Goal: Transaction & Acquisition: Download file/media

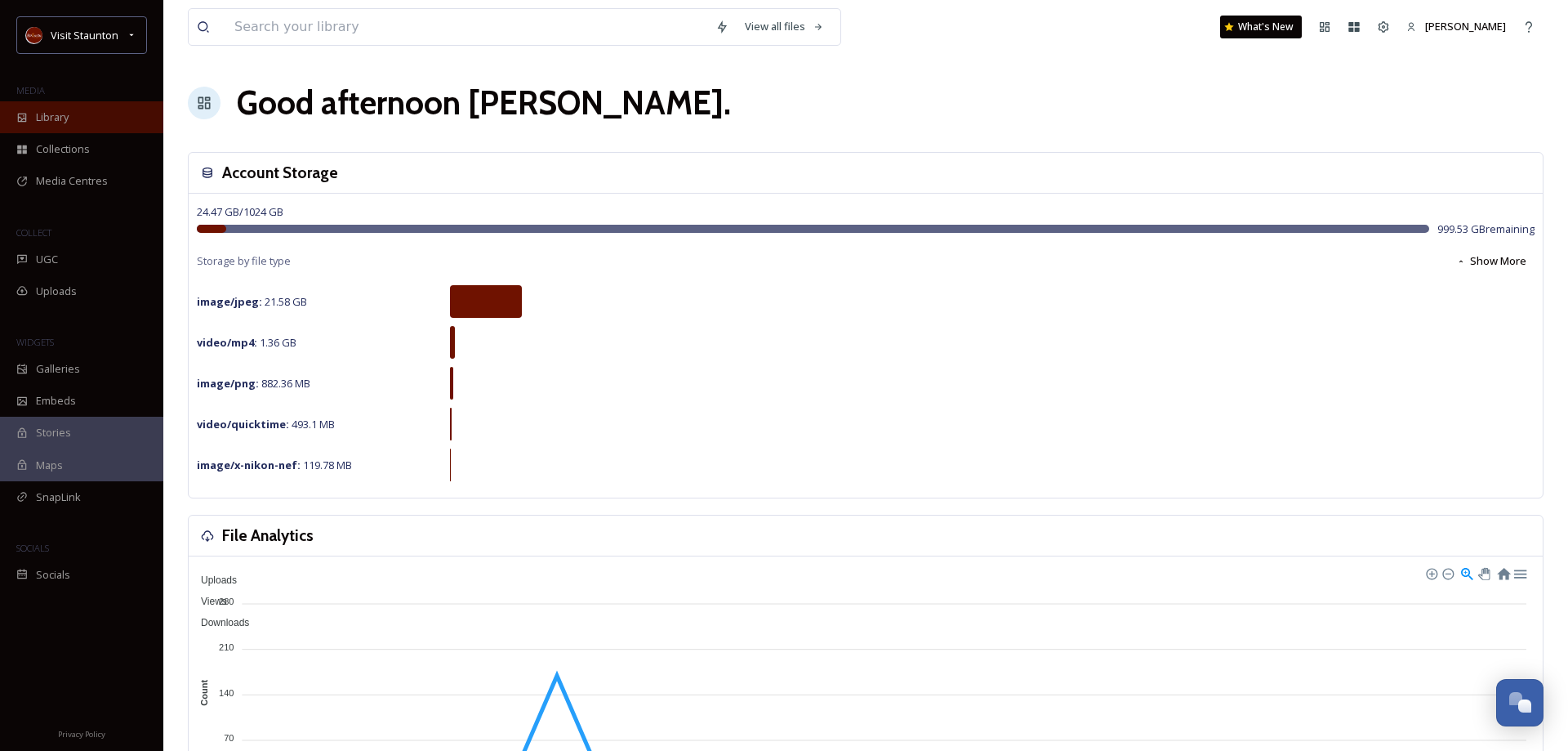
click at [72, 110] on div "Library" at bounding box center [81, 117] width 164 height 32
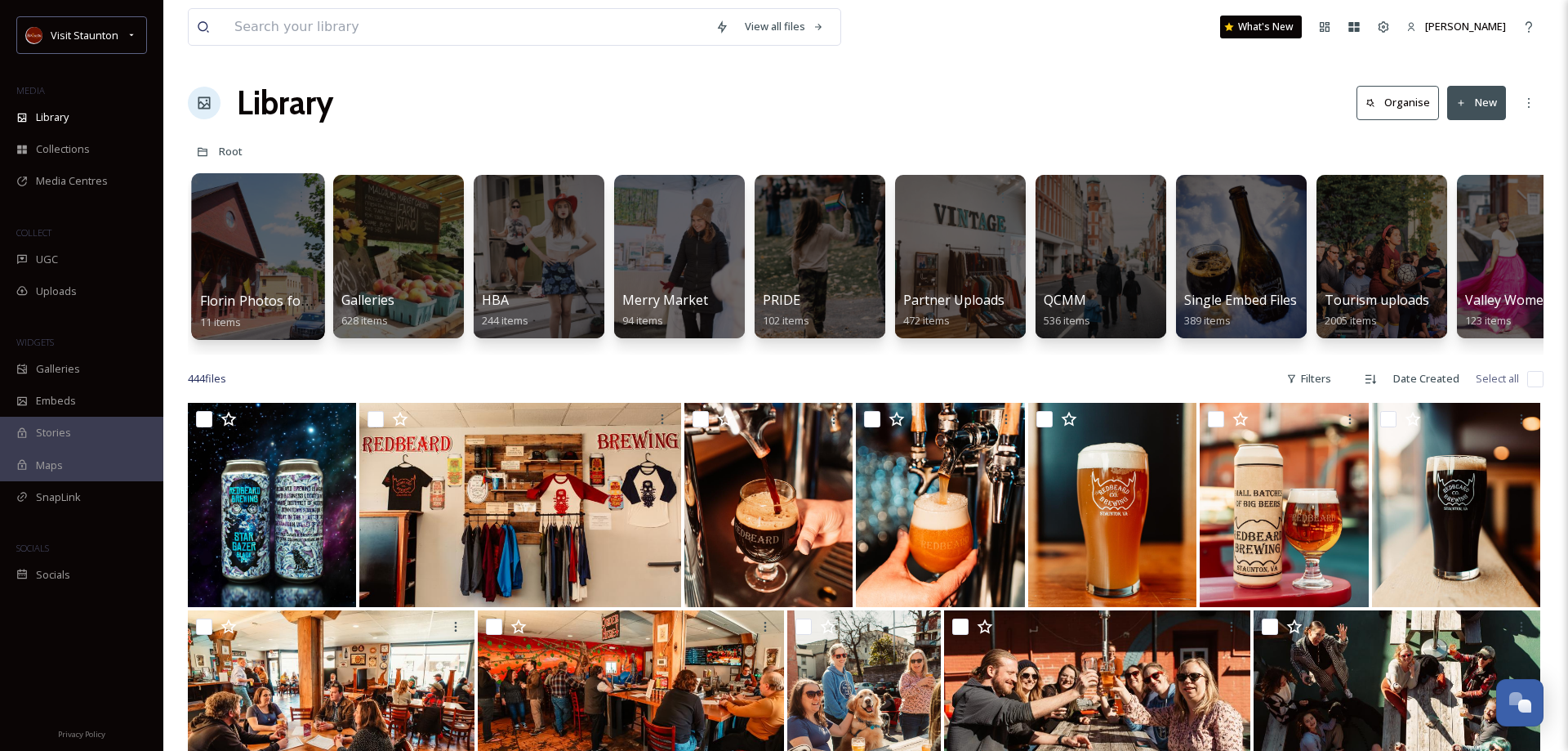
click at [278, 282] on div at bounding box center [258, 256] width 133 height 166
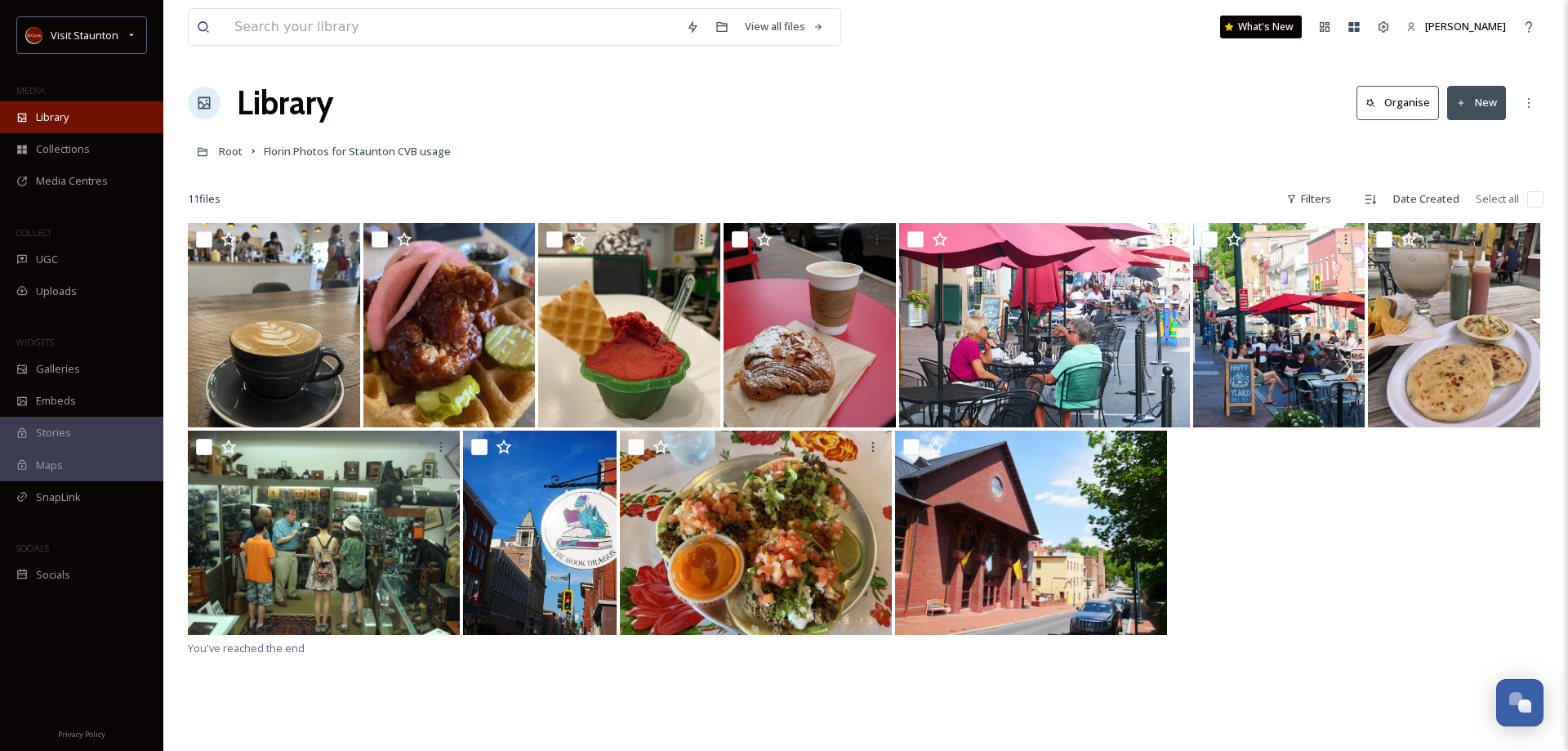
click at [57, 109] on span "Library" at bounding box center [53, 117] width 33 height 16
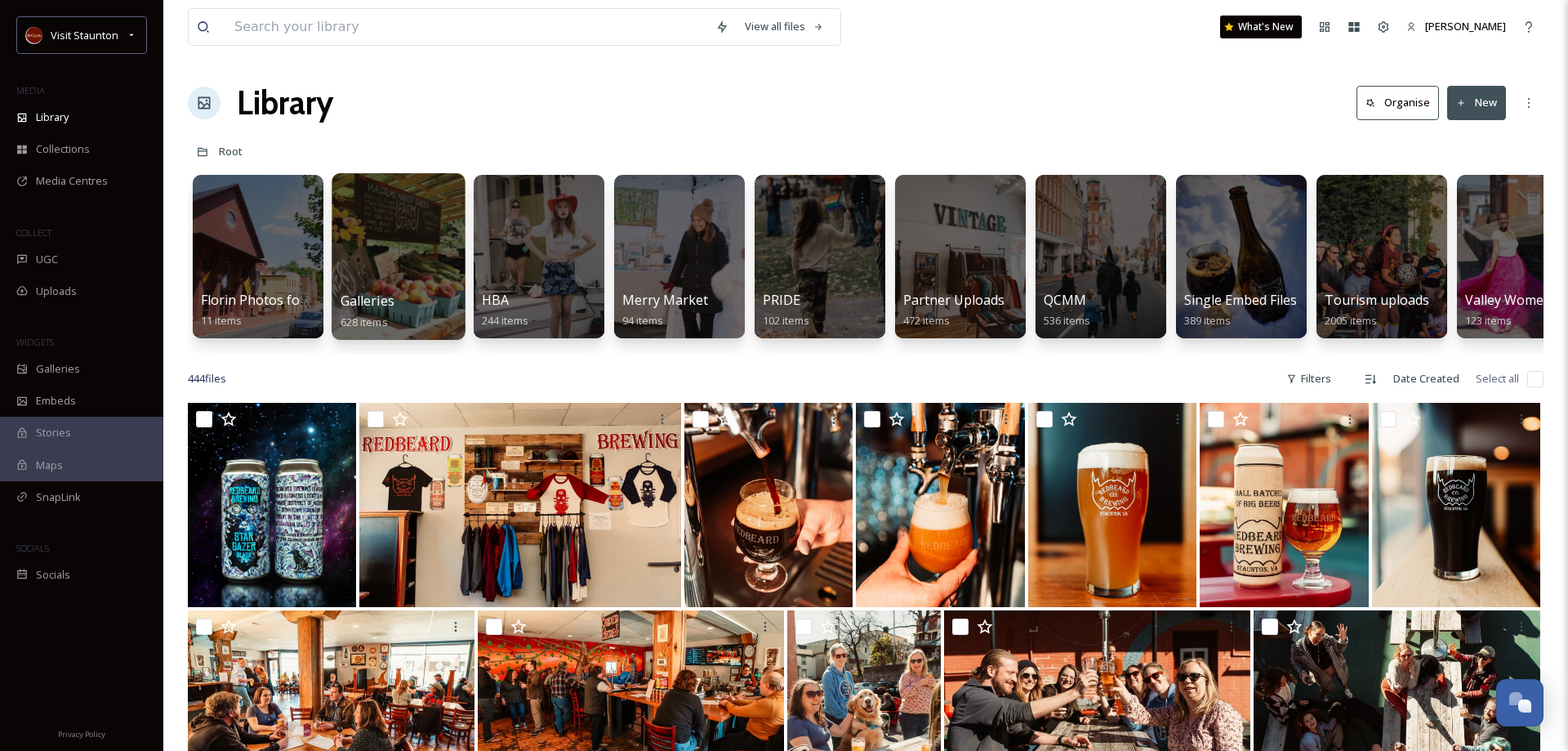
click at [388, 287] on div at bounding box center [398, 256] width 133 height 166
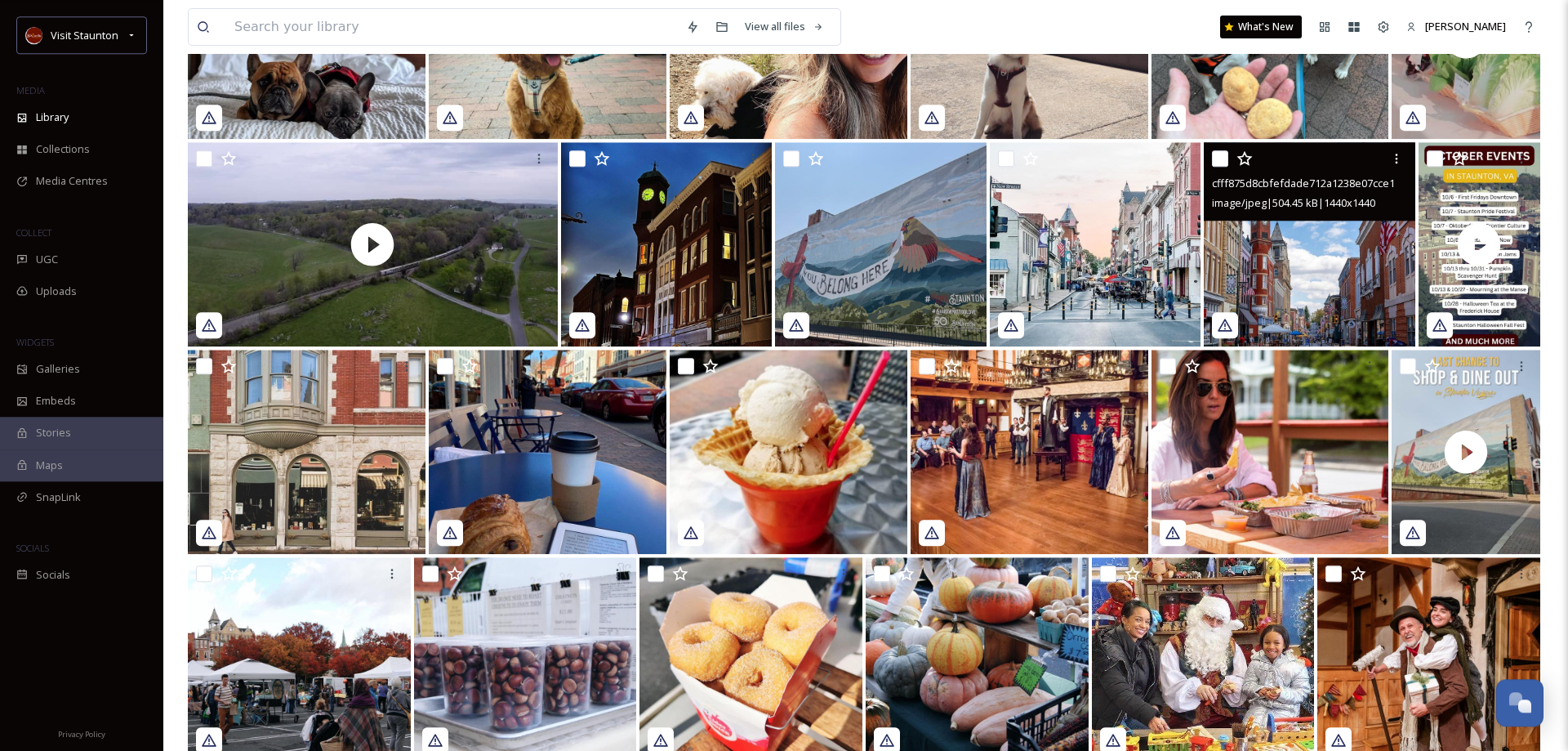
scroll to position [9335, 0]
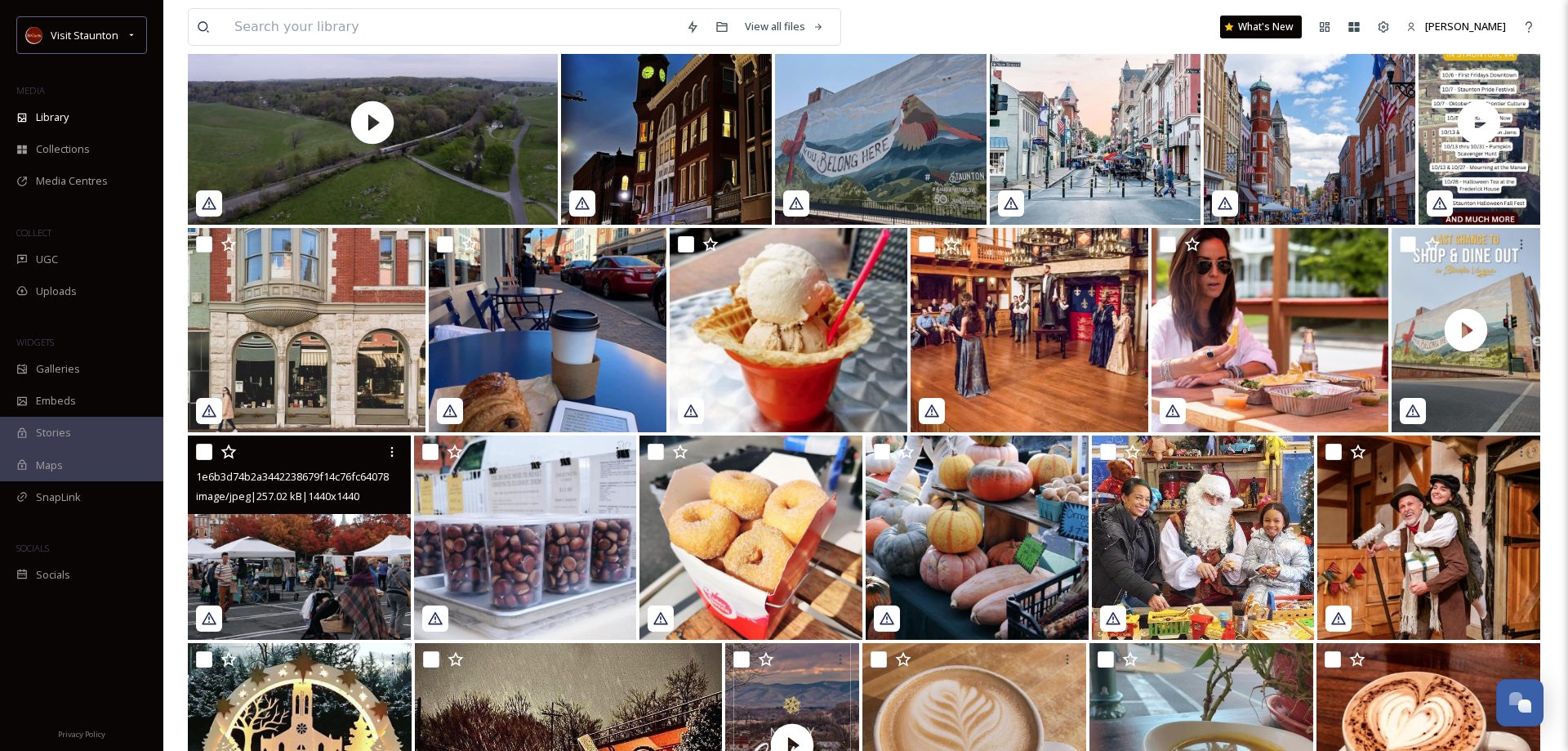
click at [304, 579] on img at bounding box center [300, 538] width 223 height 204
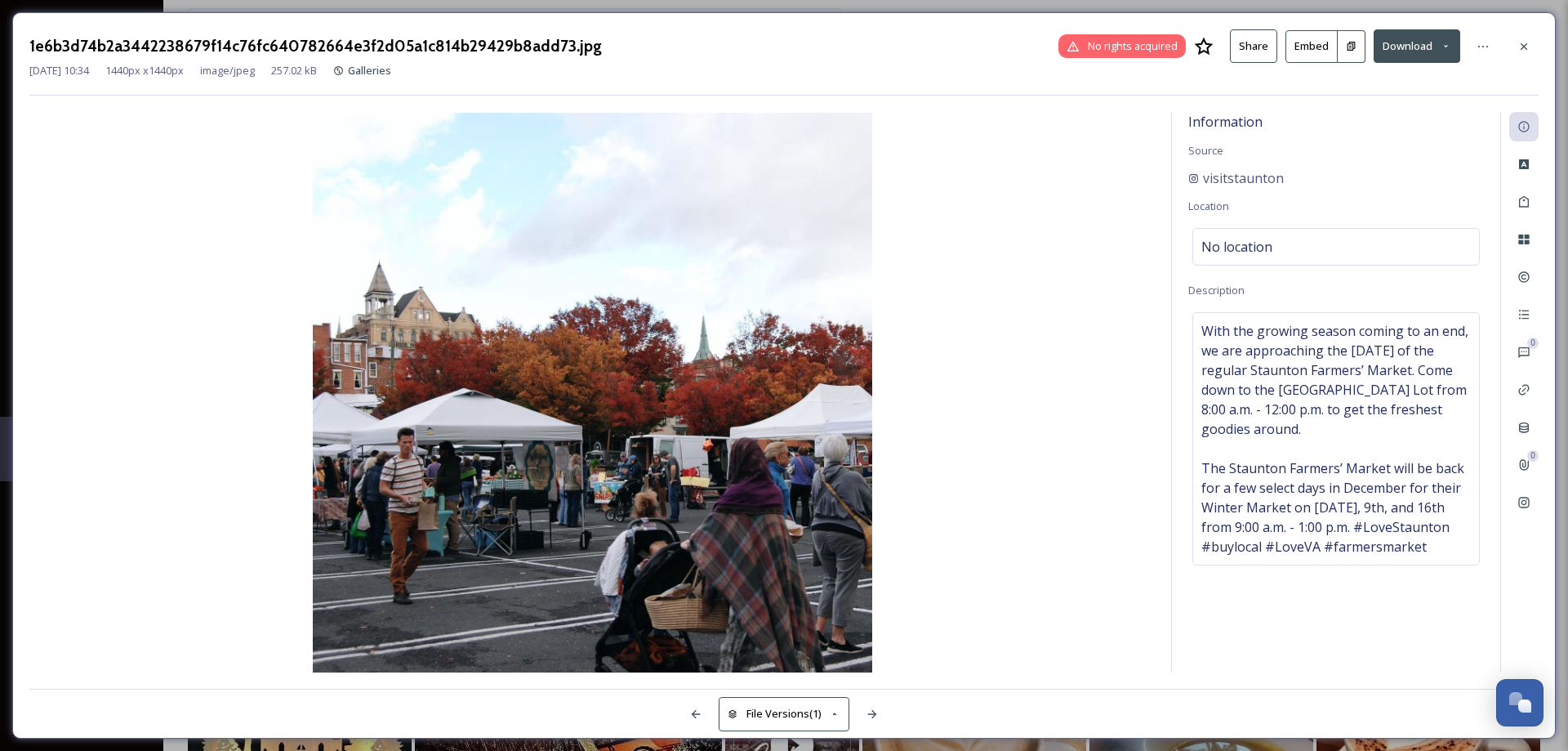
click at [1409, 47] on button "Download" at bounding box center [1417, 46] width 87 height 34
click at [1378, 86] on span "Download Original (1440 x 1440)" at bounding box center [1371, 84] width 154 height 16
click at [1529, 49] on icon at bounding box center [1524, 46] width 13 height 13
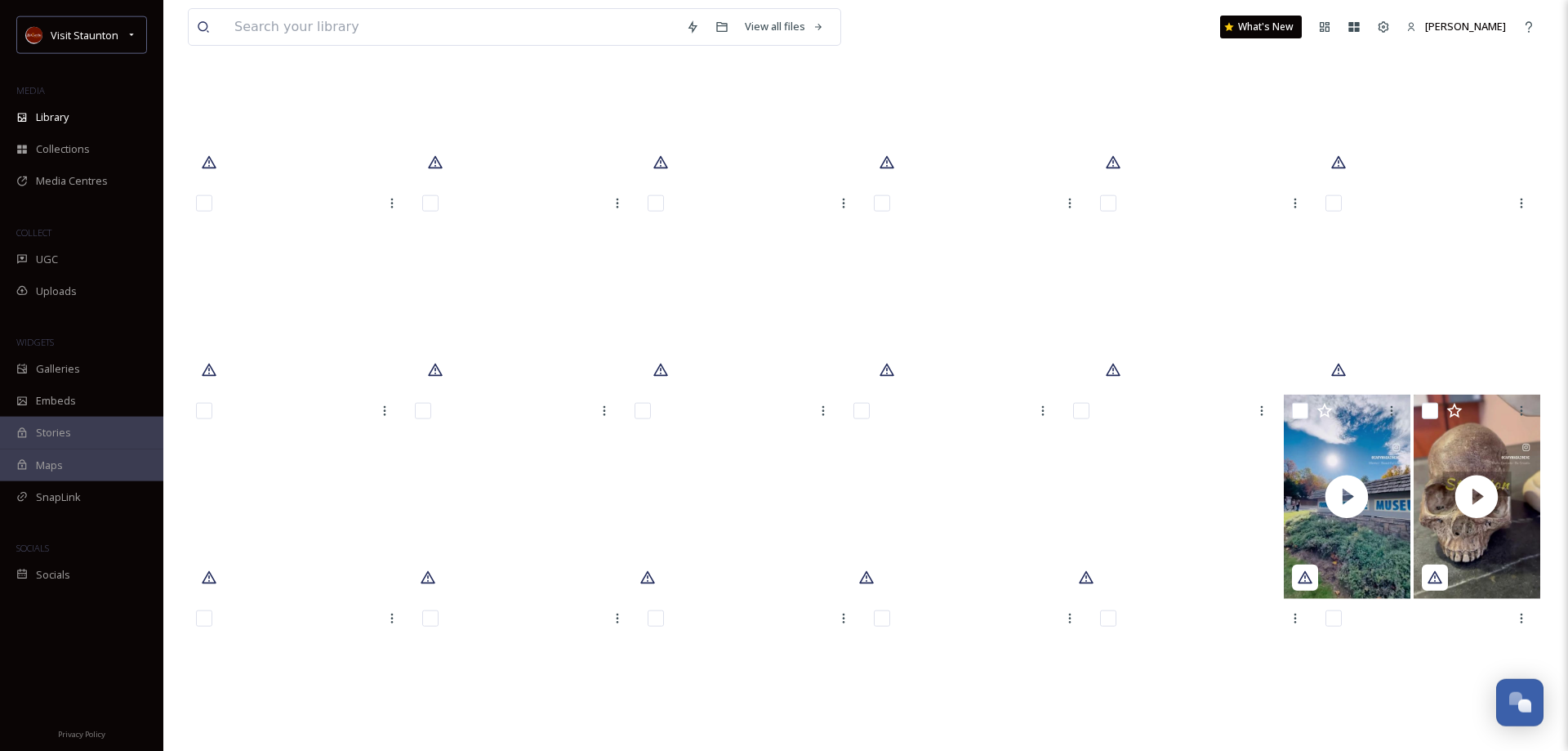
scroll to position [10669, 0]
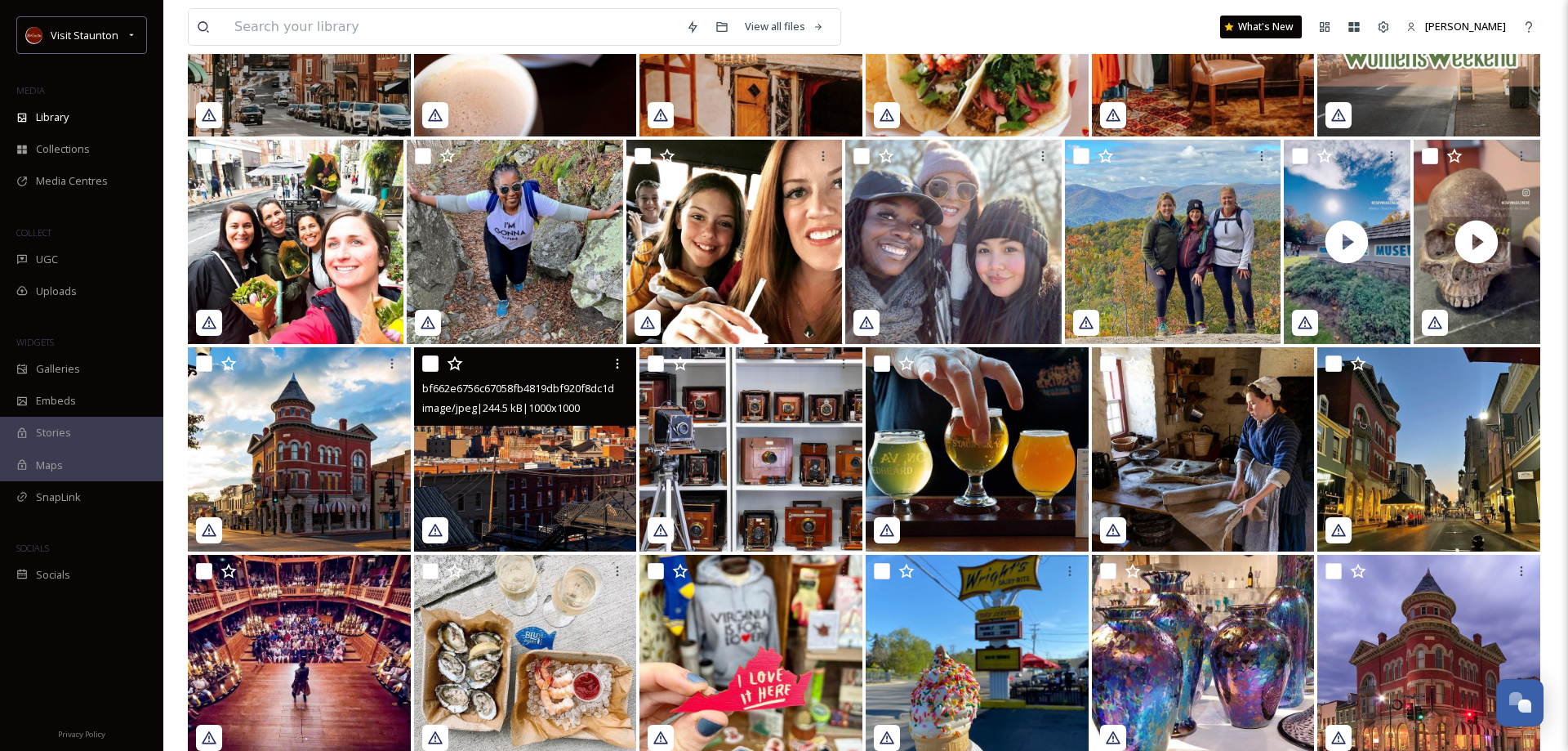
click at [565, 494] on img at bounding box center [526, 450] width 223 height 204
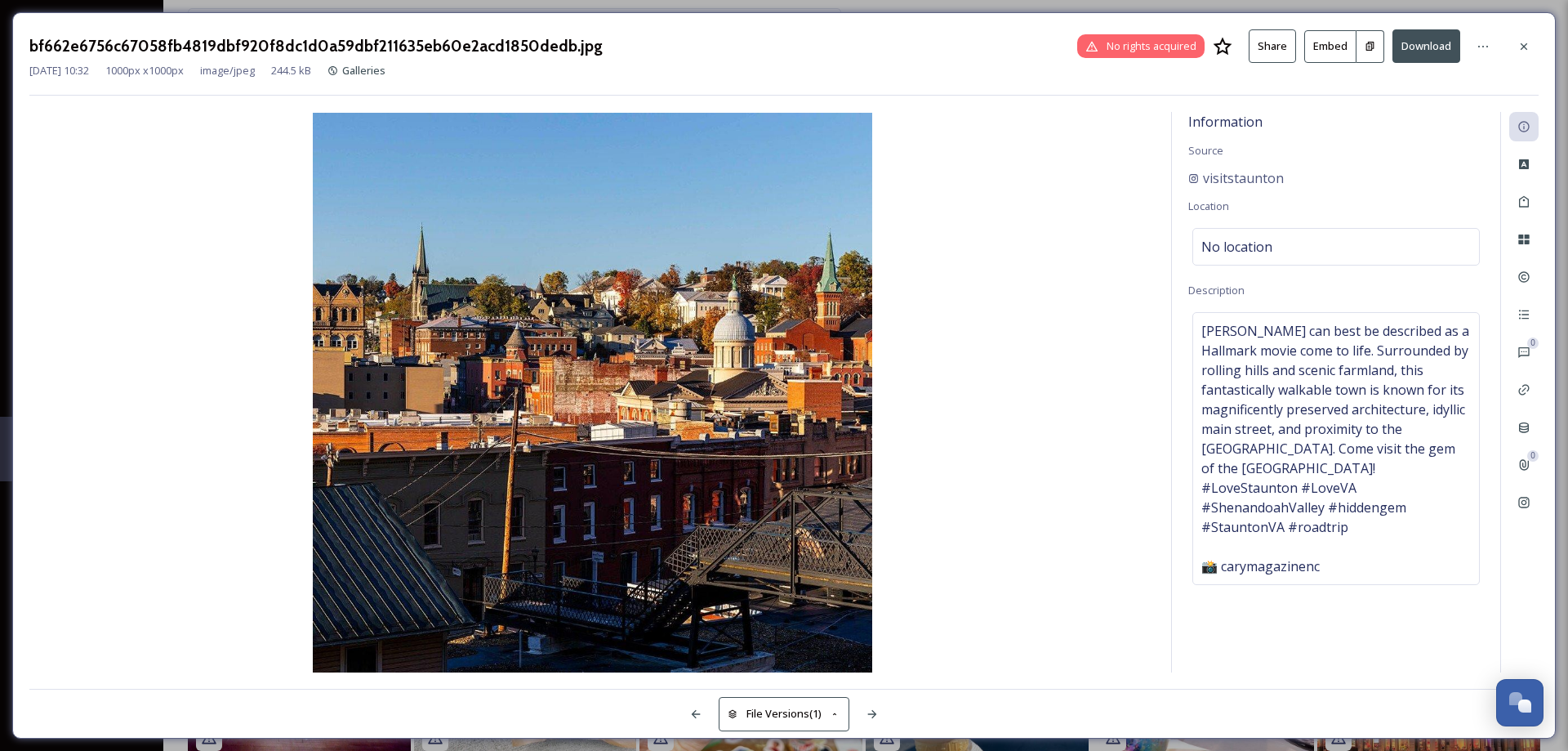
click at [1433, 48] on button "Download" at bounding box center [1426, 46] width 68 height 34
click at [1526, 50] on icon at bounding box center [1524, 46] width 13 height 13
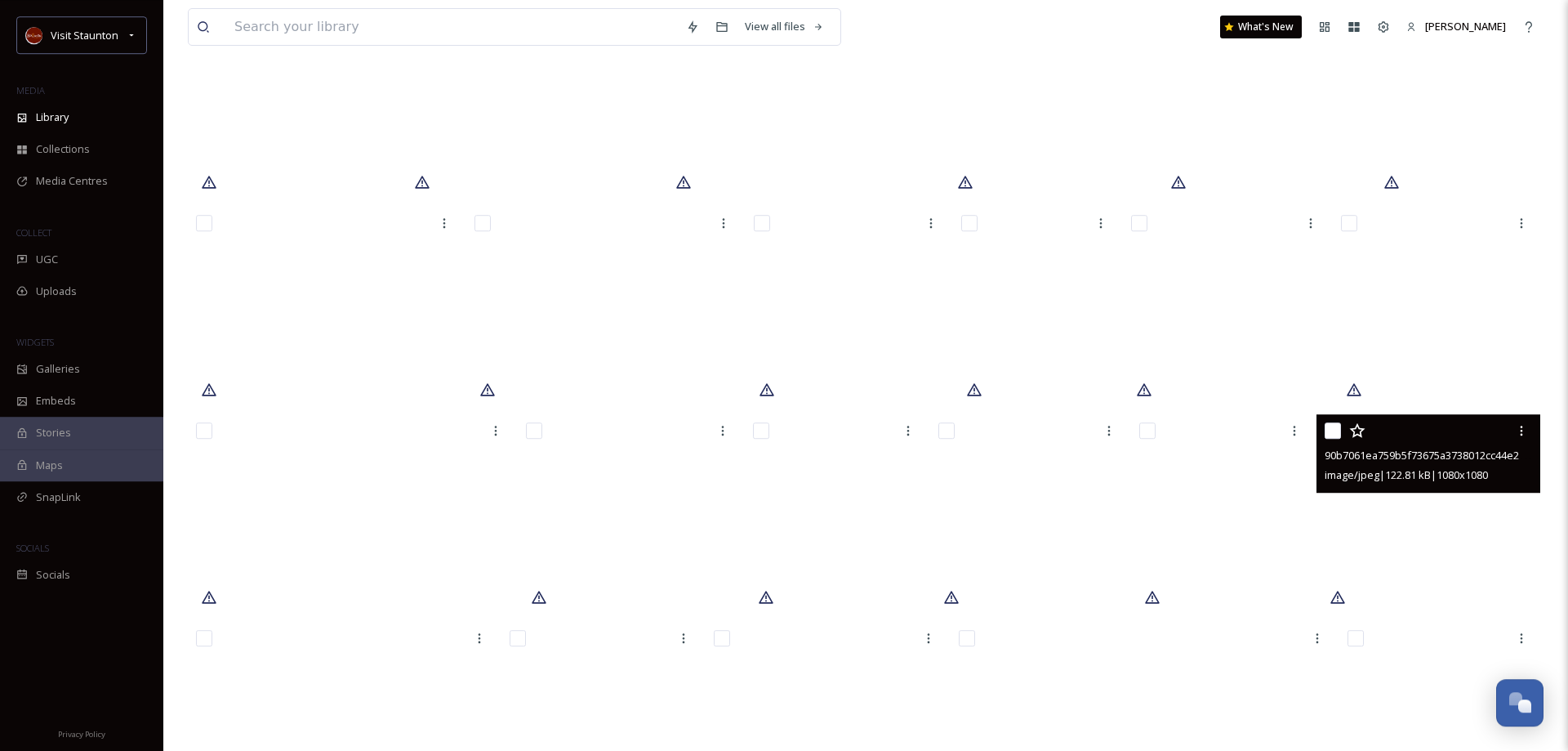
scroll to position [19837, 0]
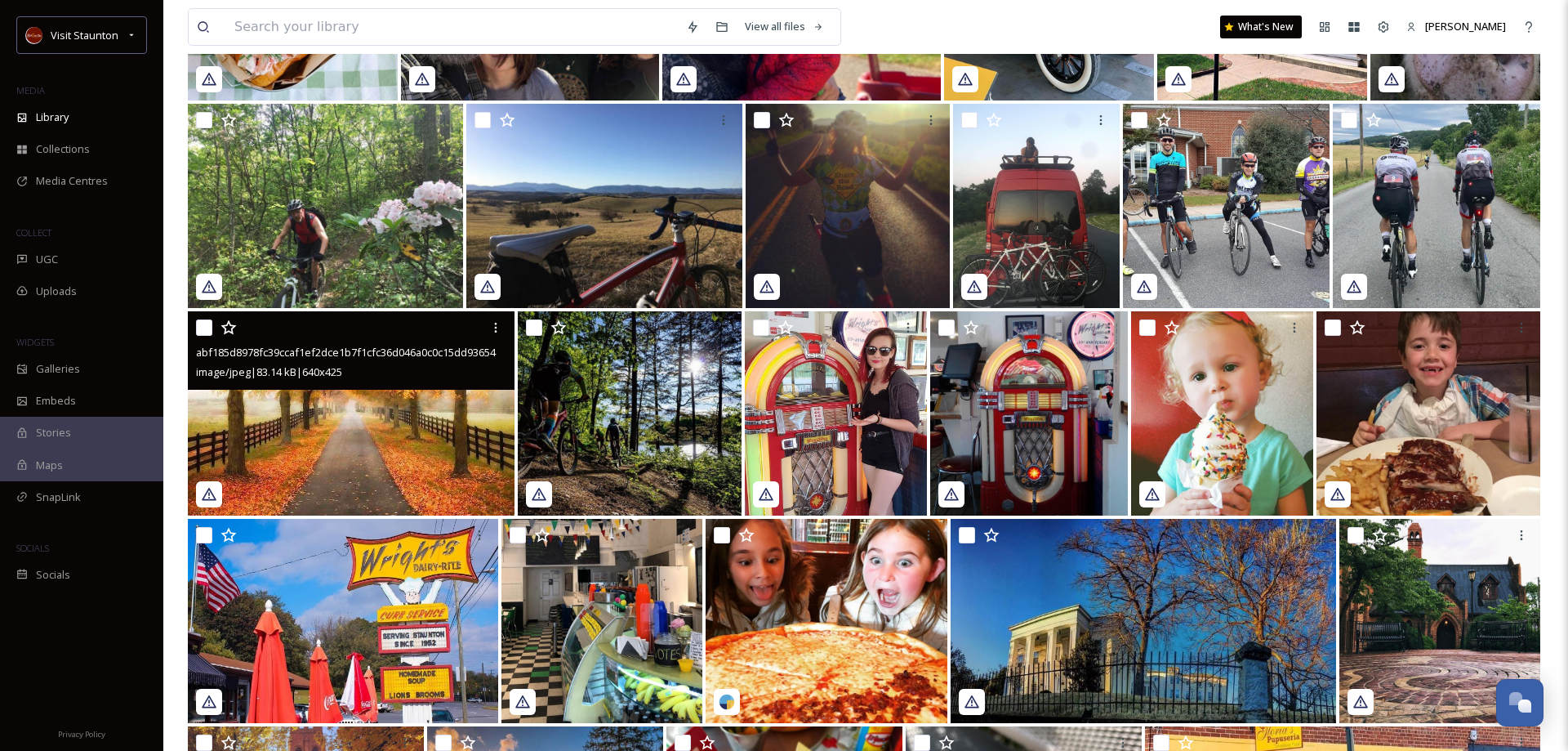
click at [309, 439] on img at bounding box center [351, 413] width 326 height 204
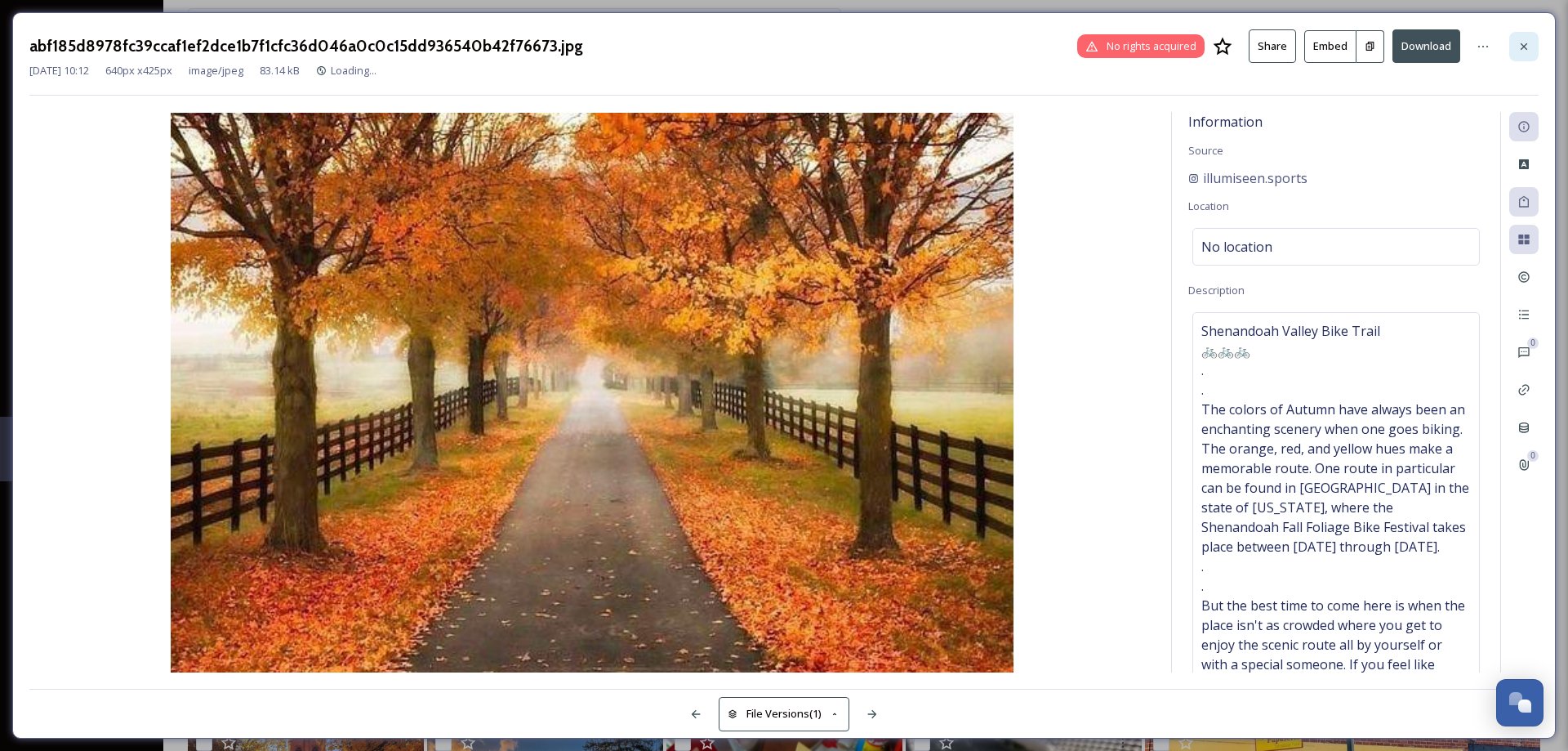
click at [1524, 52] on icon at bounding box center [1524, 46] width 13 height 13
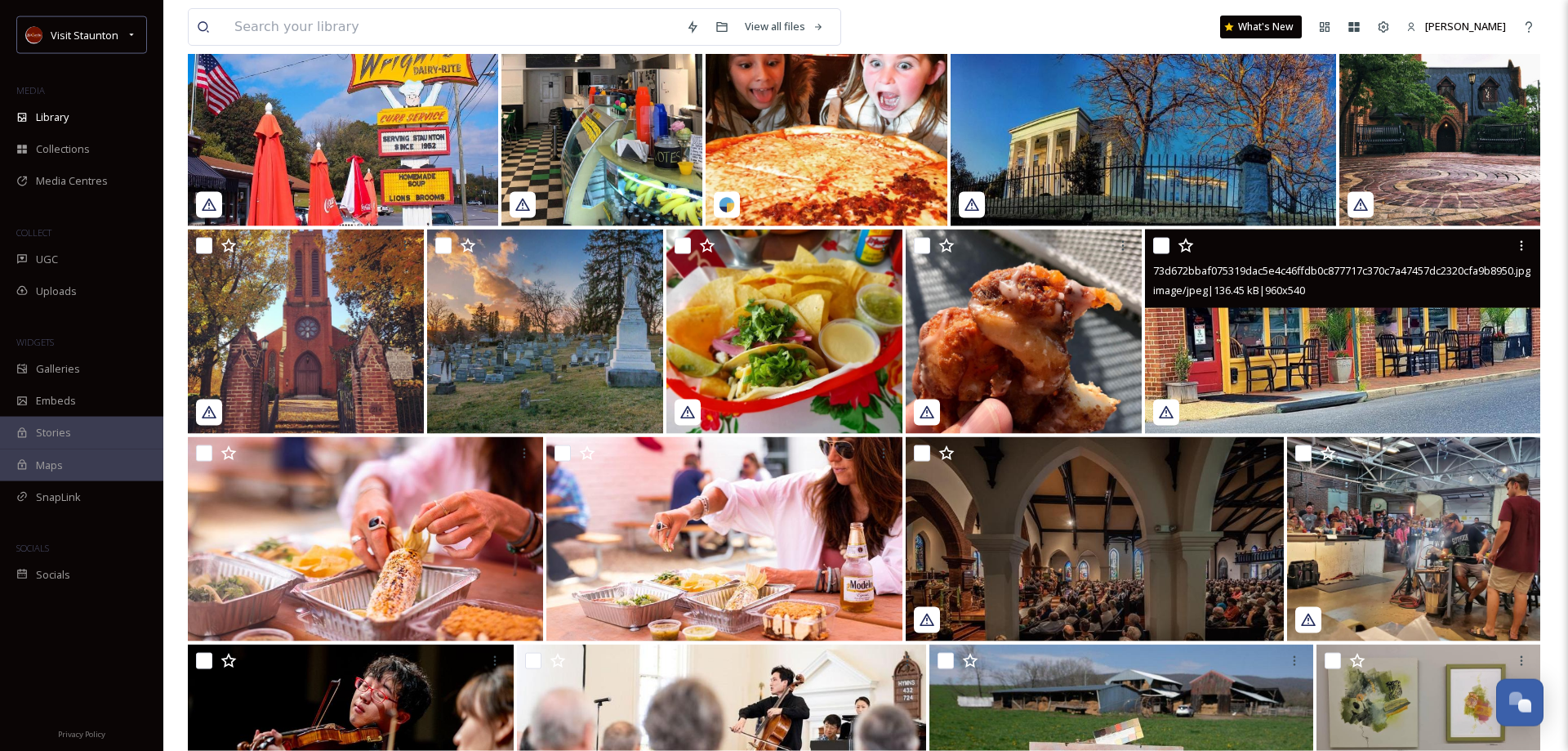
scroll to position [20338, 0]
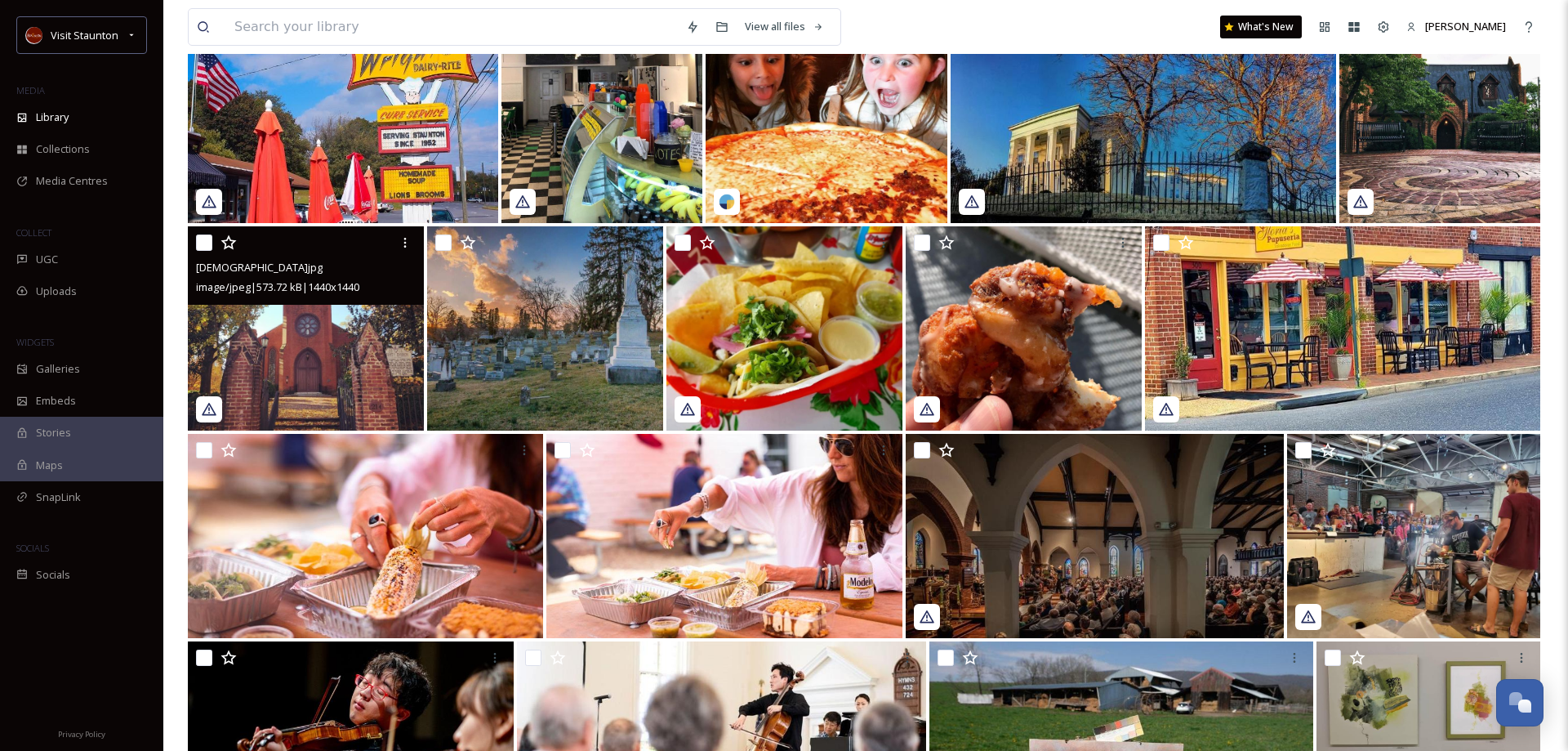
click at [296, 374] on img at bounding box center [306, 328] width 236 height 204
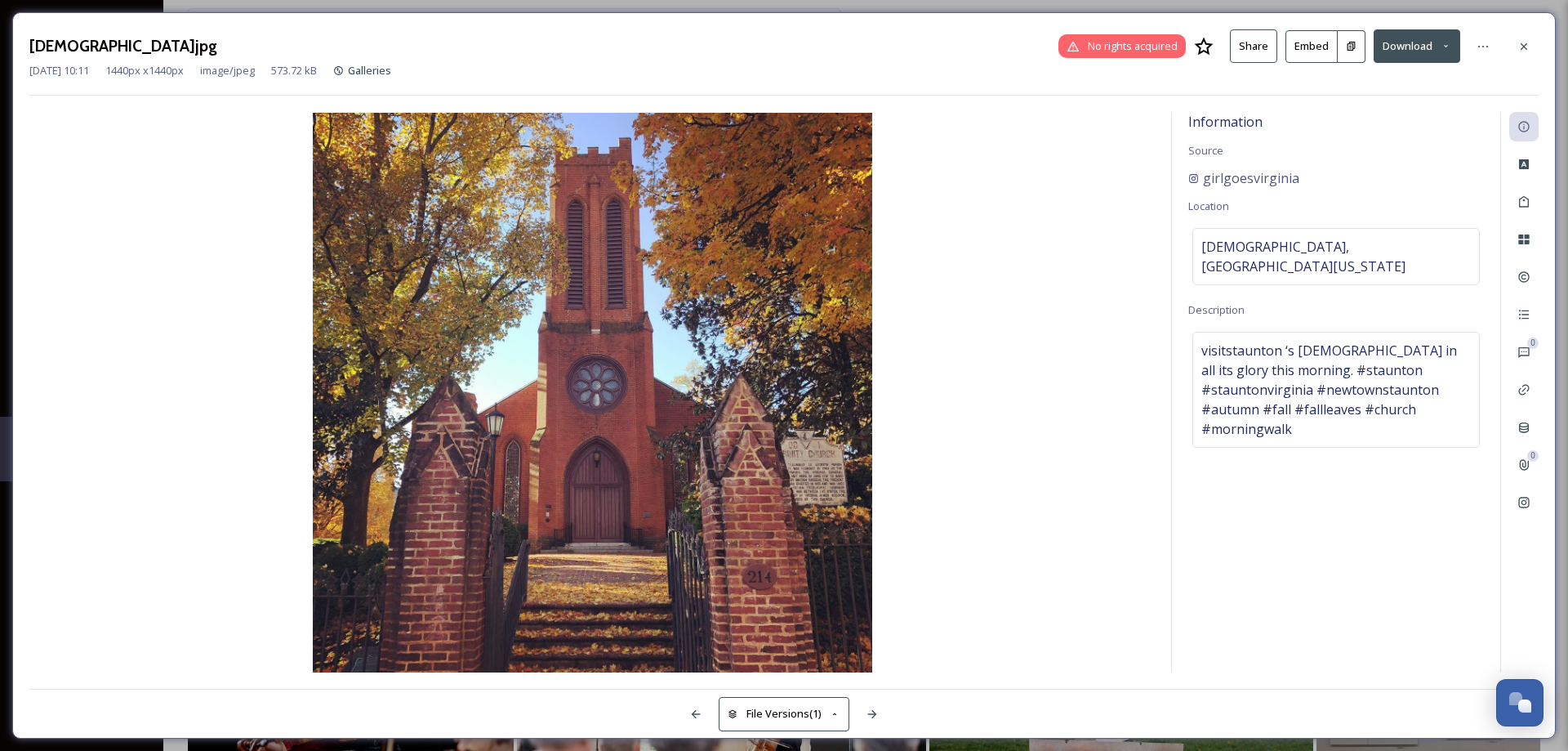
click at [1416, 48] on button "Download" at bounding box center [1417, 46] width 87 height 34
click at [1409, 77] on span "Download Original (1440 x 1440)" at bounding box center [1371, 84] width 154 height 16
click at [1526, 50] on icon at bounding box center [1524, 46] width 13 height 13
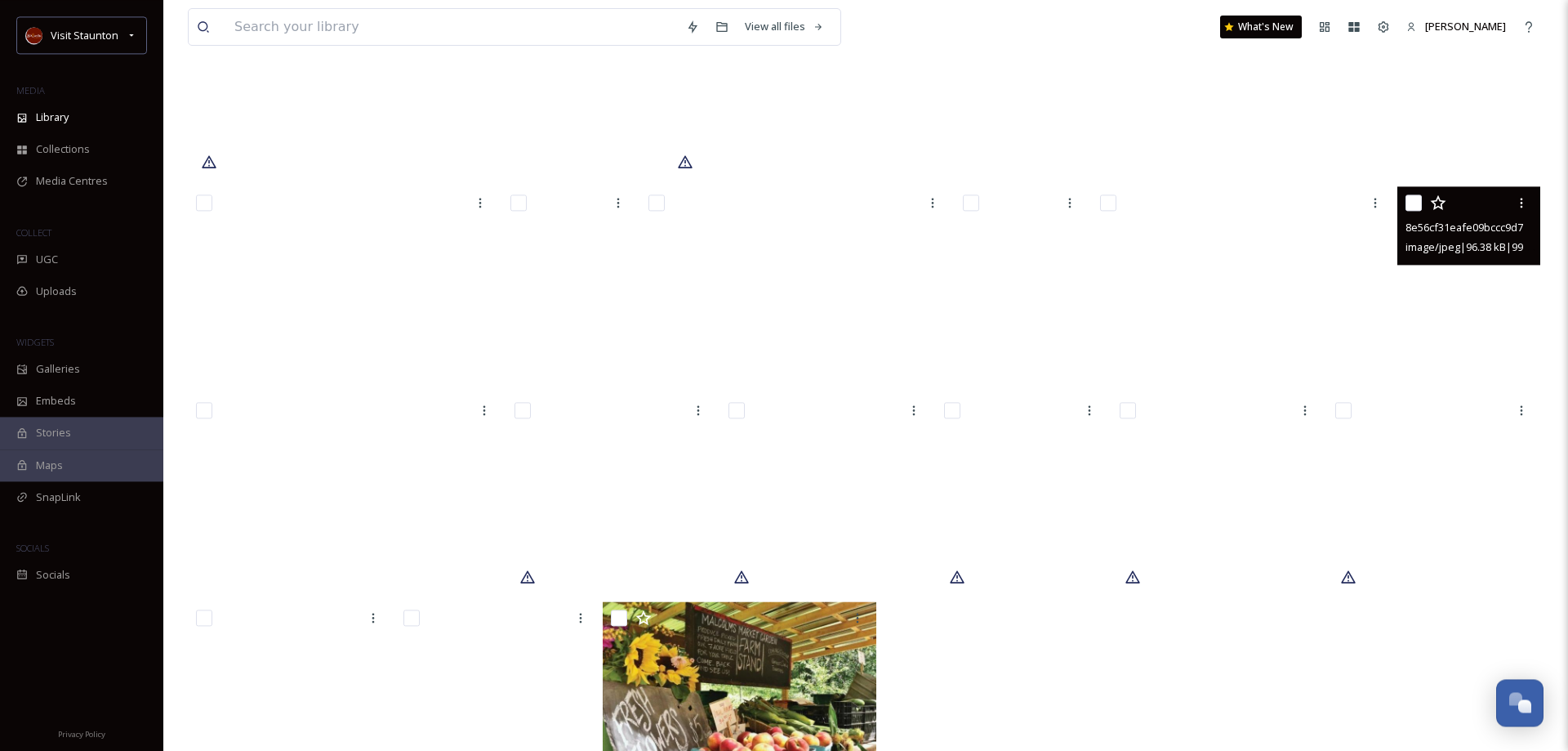
scroll to position [23154, 0]
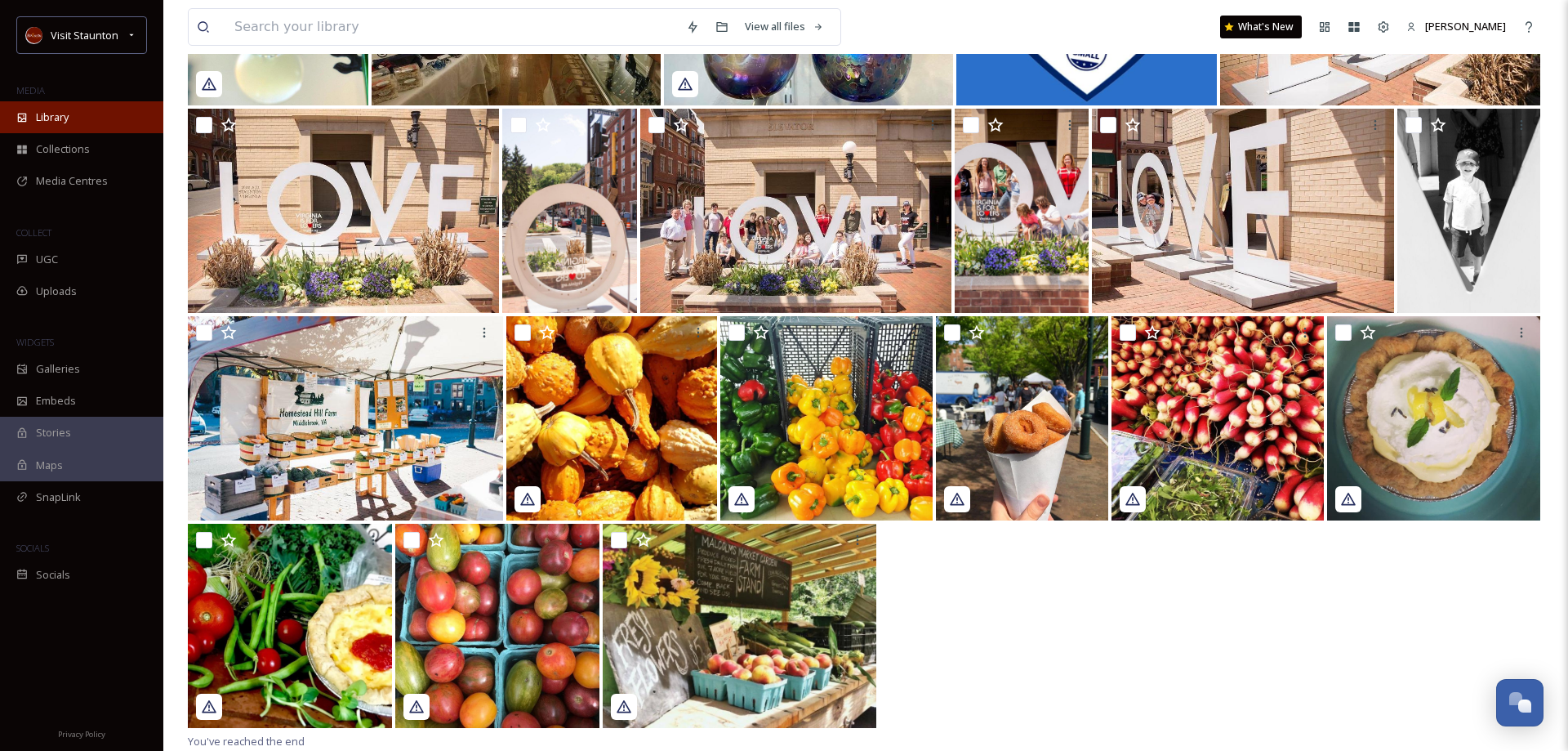
click at [47, 106] on div "Library" at bounding box center [81, 117] width 164 height 32
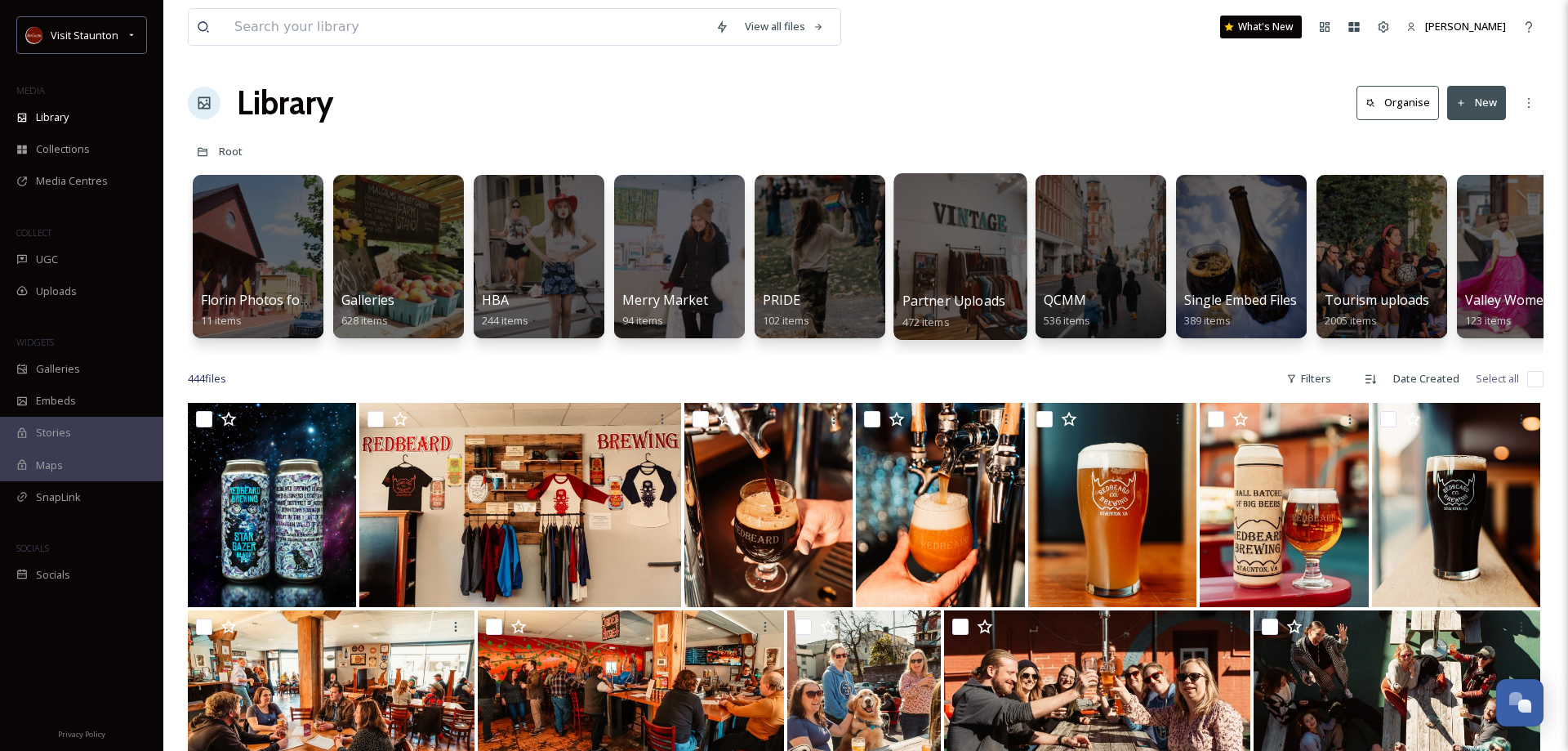
click at [950, 295] on span "Partner Uploads" at bounding box center [953, 301] width 103 height 18
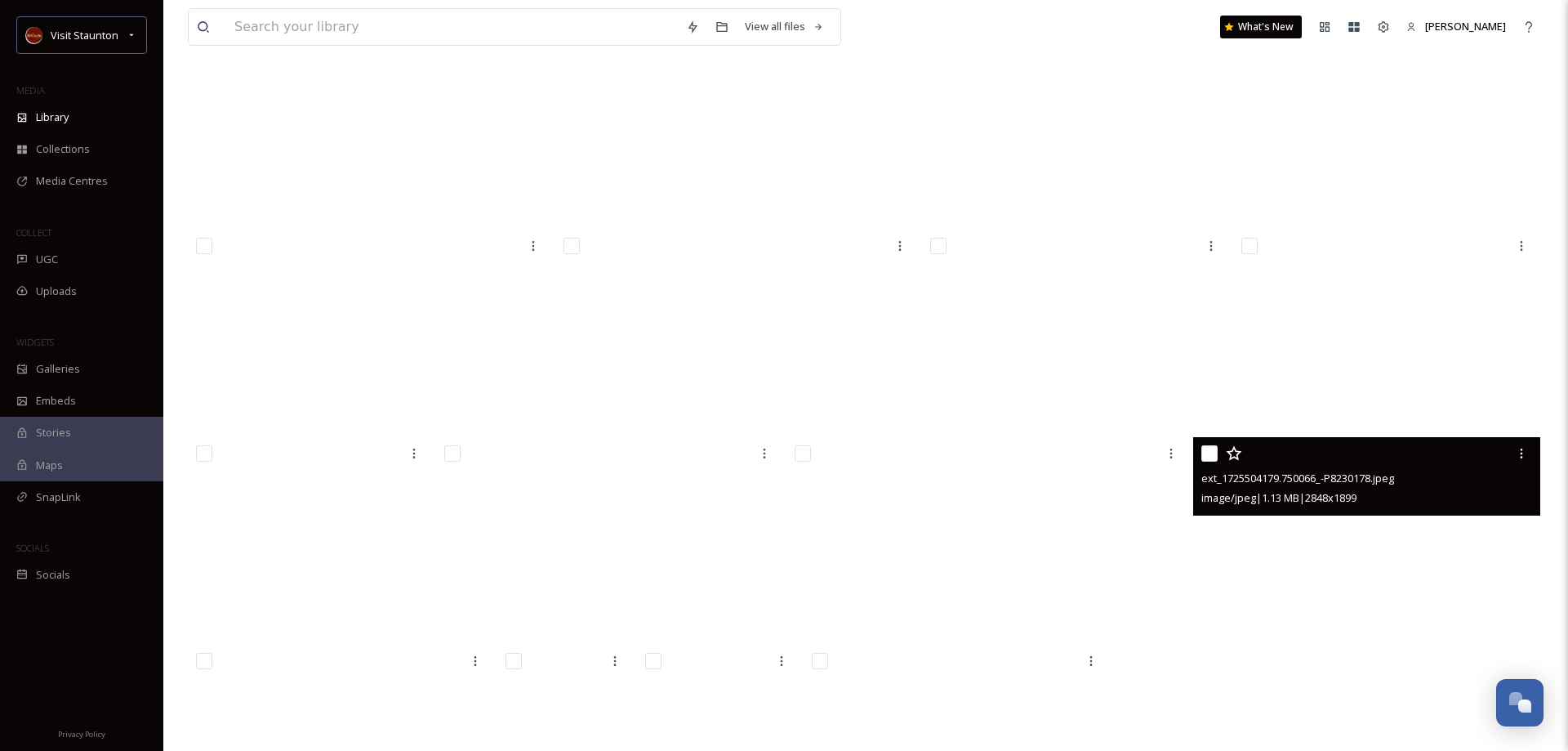
scroll to position [19625, 0]
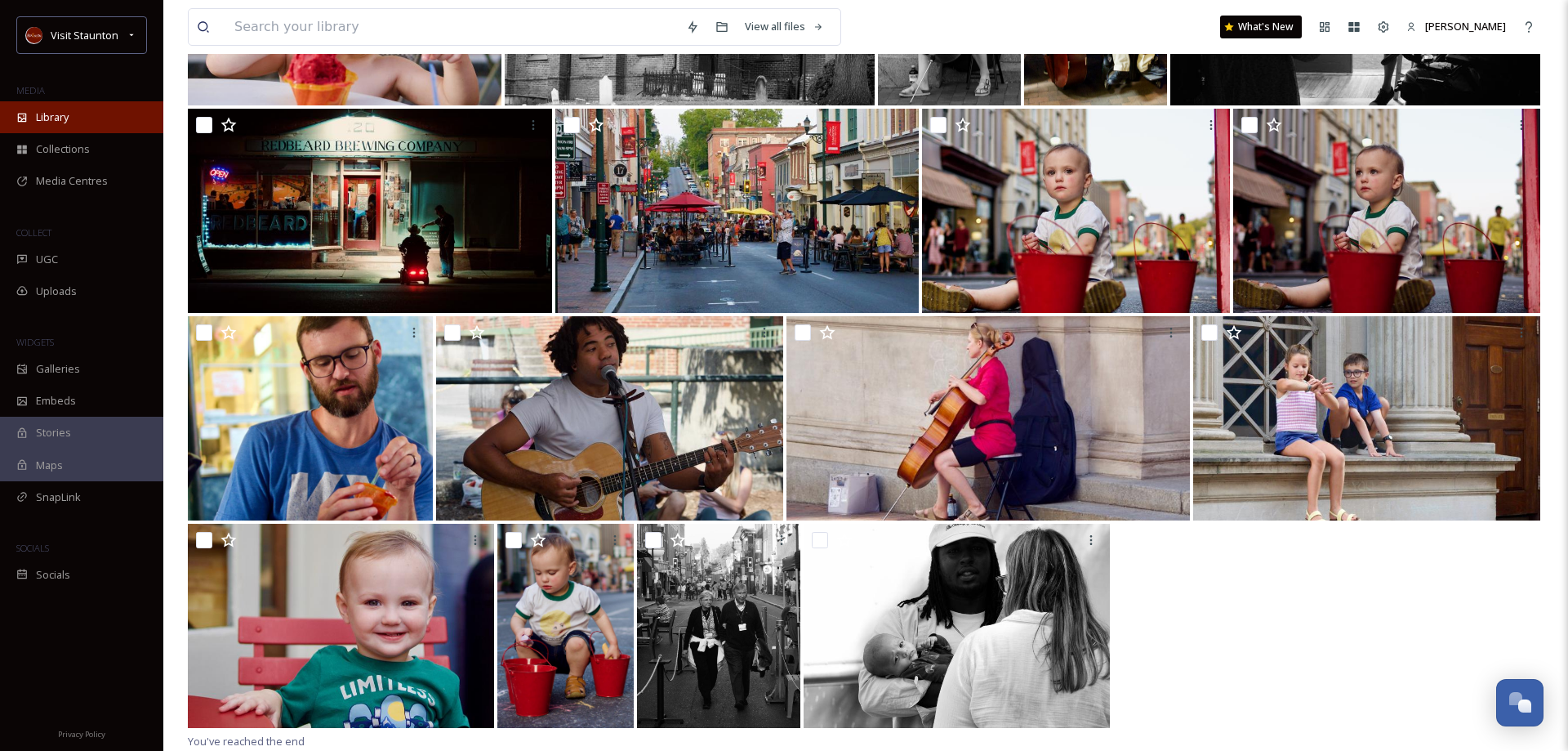
click at [86, 115] on div "Library" at bounding box center [81, 117] width 164 height 32
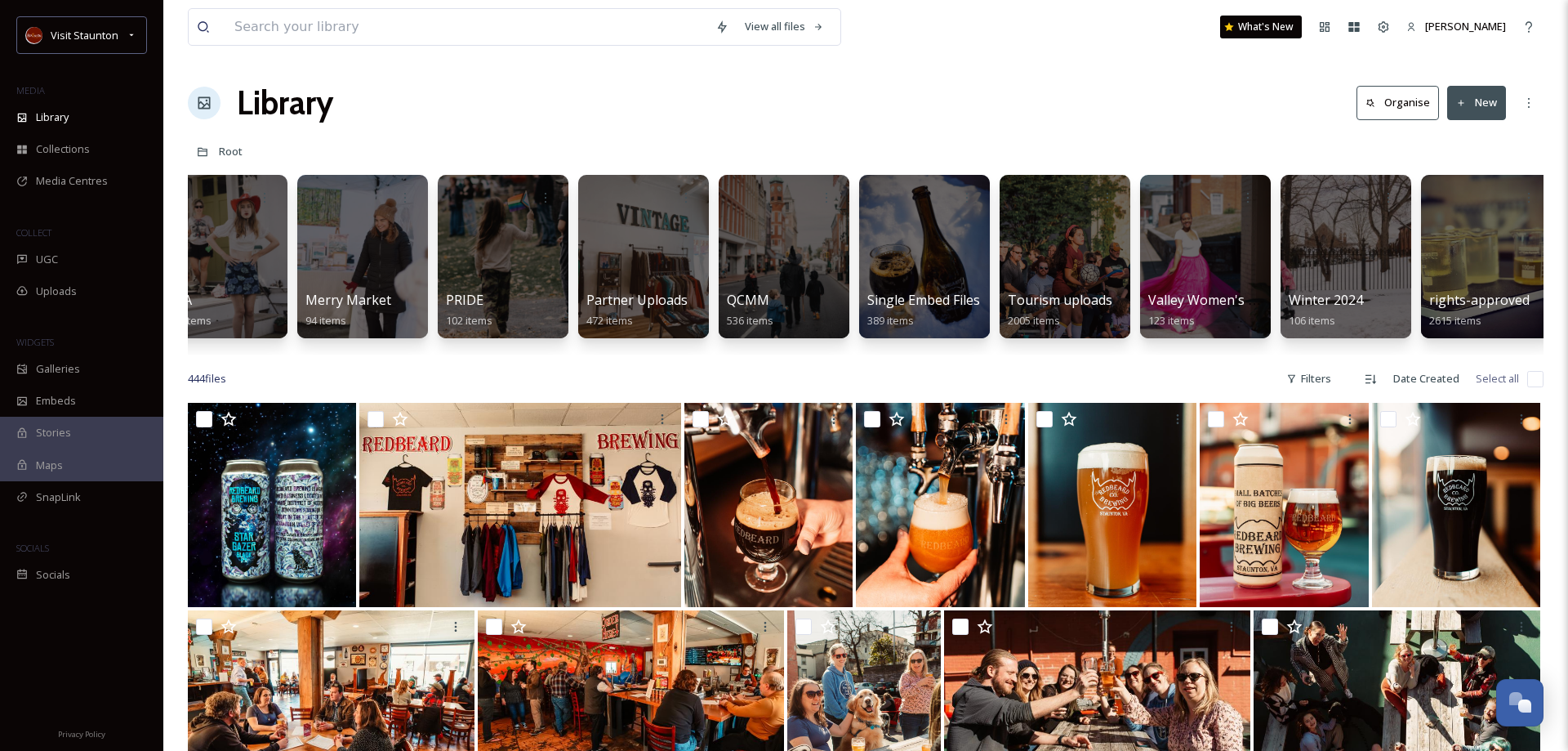
scroll to position [0, 330]
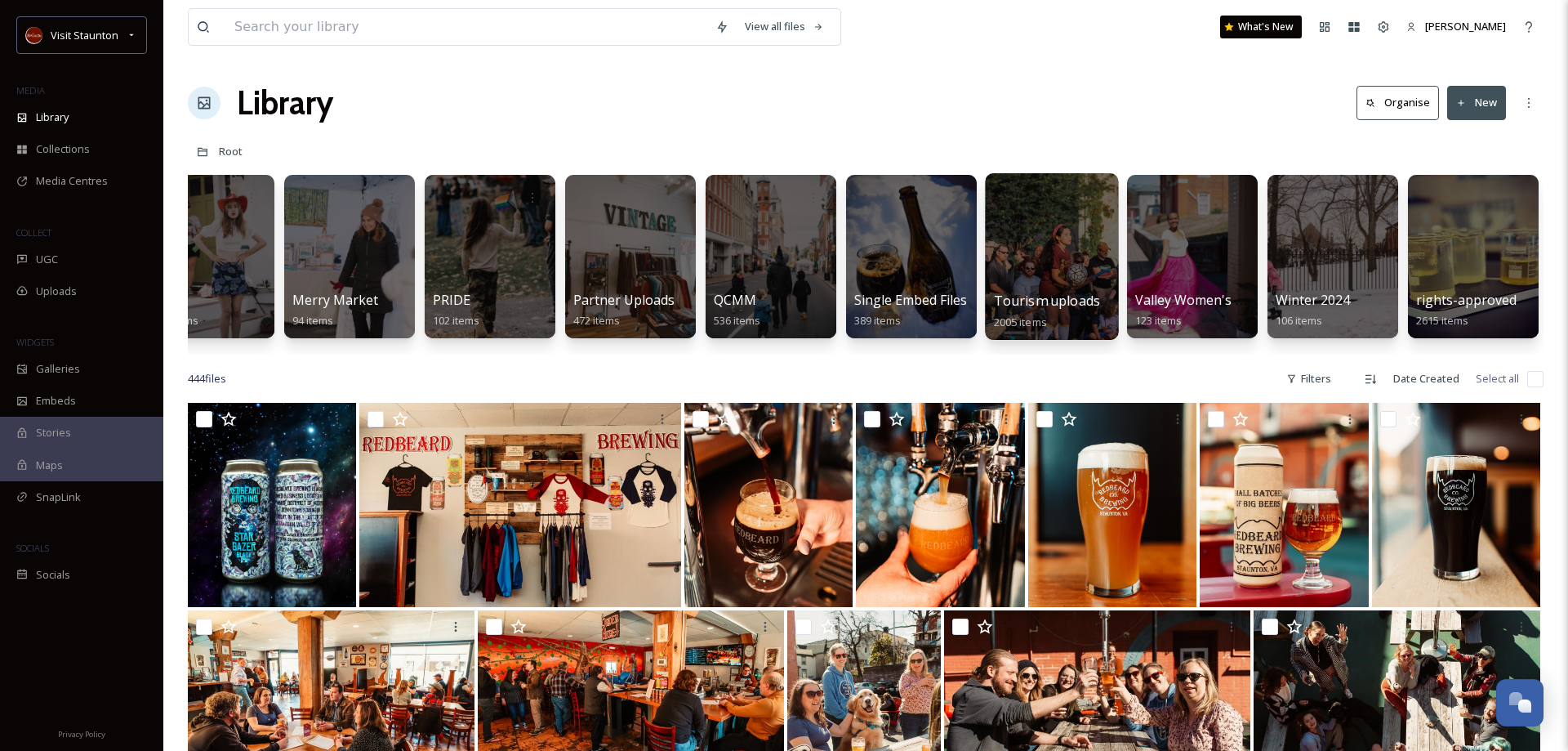
click at [1069, 267] on div at bounding box center [1052, 256] width 133 height 166
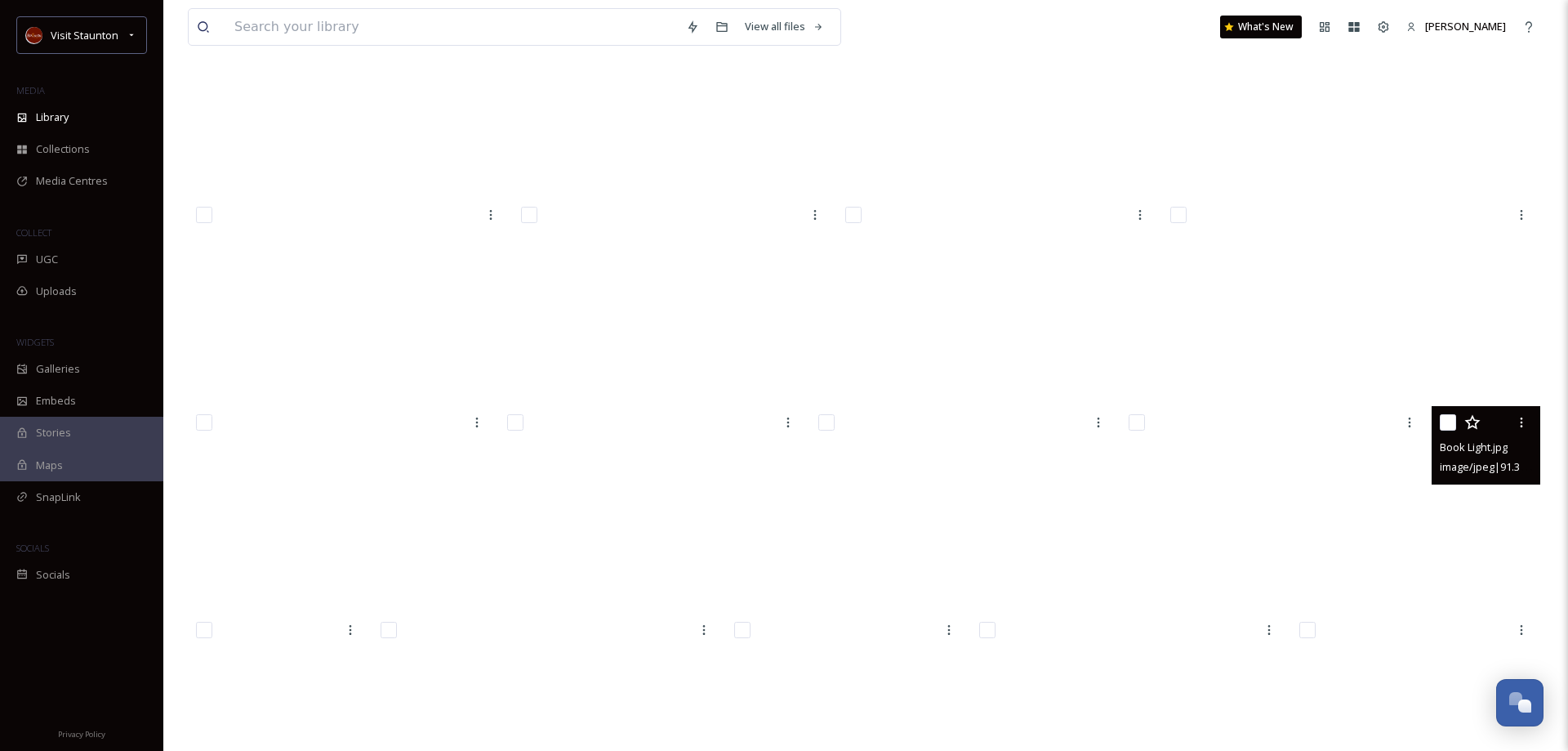
scroll to position [27839, 0]
